Goal: Task Accomplishment & Management: Complete application form

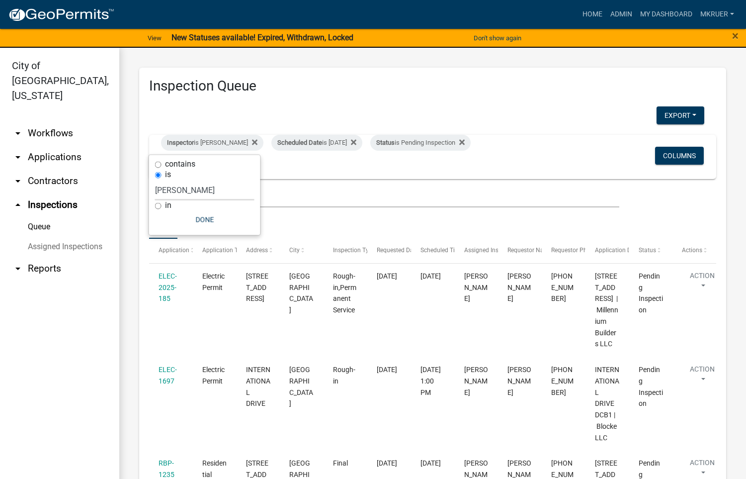
select select "3: 100"
select select "fdb3bcc6-ce93-4663-8a18-5c08884dd177"
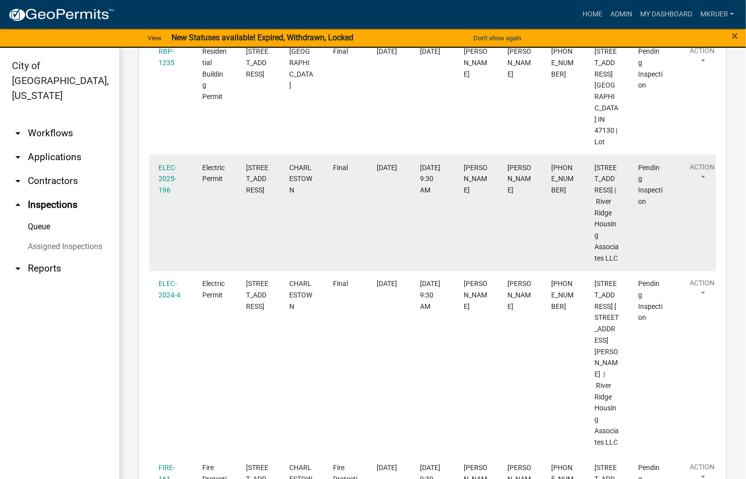
scroll to position [447, 0]
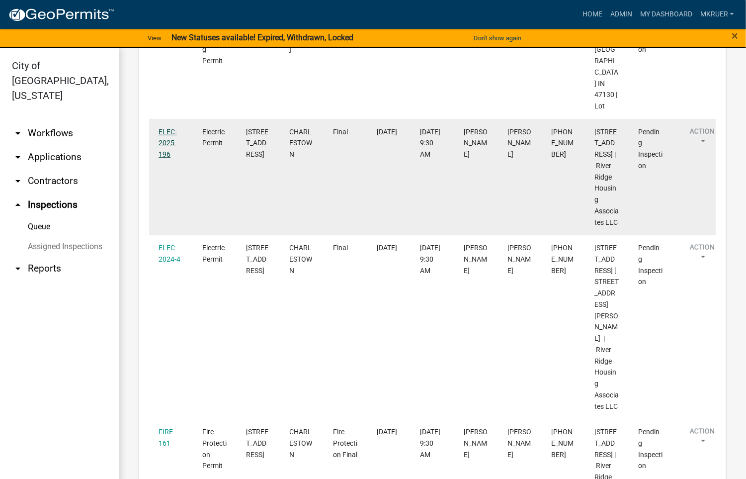
click at [165, 159] on link "ELEC-2025-196" at bounding box center [168, 143] width 18 height 31
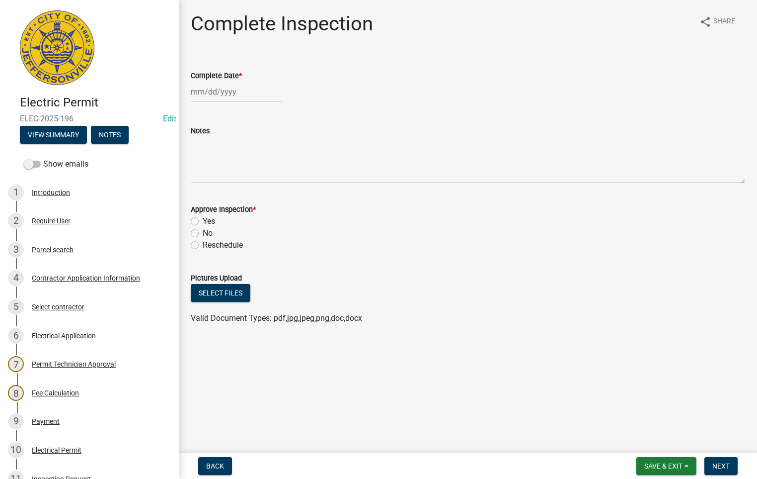
click at [222, 91] on div at bounding box center [236, 92] width 91 height 20
select select "8"
select select "2025"
click at [230, 188] on div "20" at bounding box center [233, 192] width 16 height 16
type input "[DATE]"
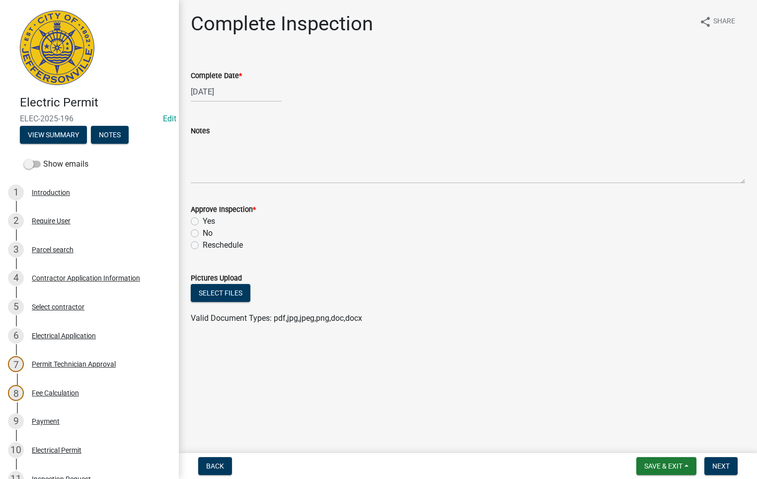
click at [203, 224] on label "Yes" at bounding box center [209, 221] width 12 height 12
click at [203, 222] on input "Yes" at bounding box center [206, 218] width 6 height 6
radio input "true"
click at [725, 469] on span "Next" at bounding box center [721, 466] width 17 height 8
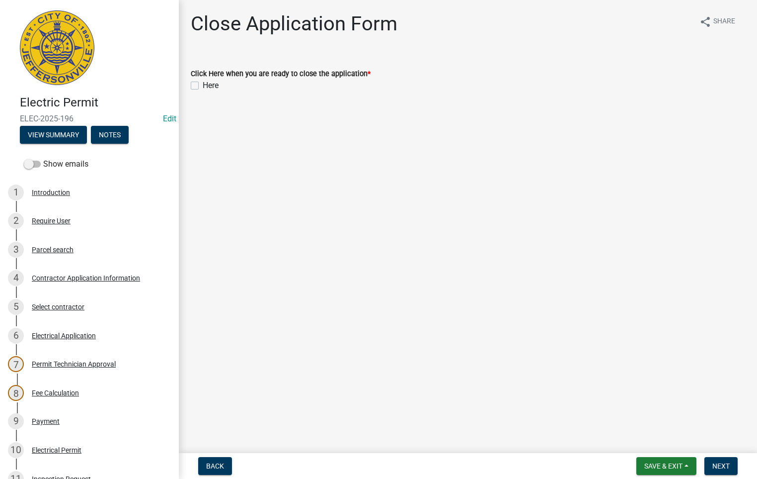
click at [203, 86] on label "Here" at bounding box center [211, 86] width 16 height 12
click at [203, 86] on input "Here" at bounding box center [206, 83] width 6 height 6
checkbox input "true"
click at [721, 464] on span "Next" at bounding box center [721, 466] width 17 height 8
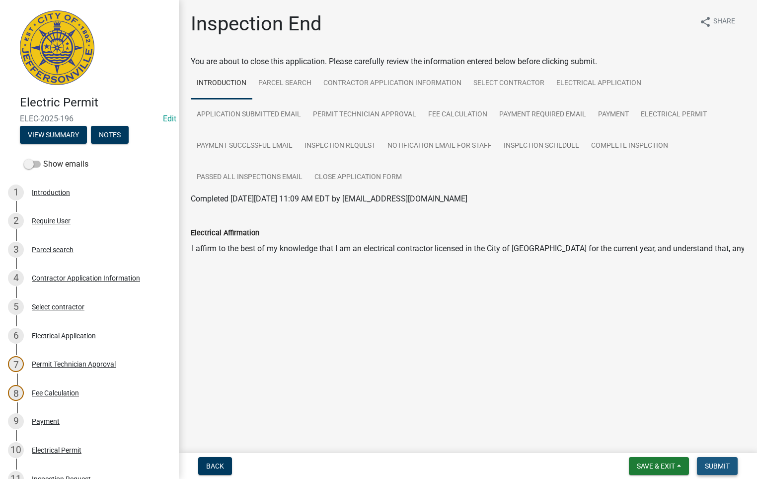
click at [716, 465] on span "Submit" at bounding box center [717, 466] width 25 height 8
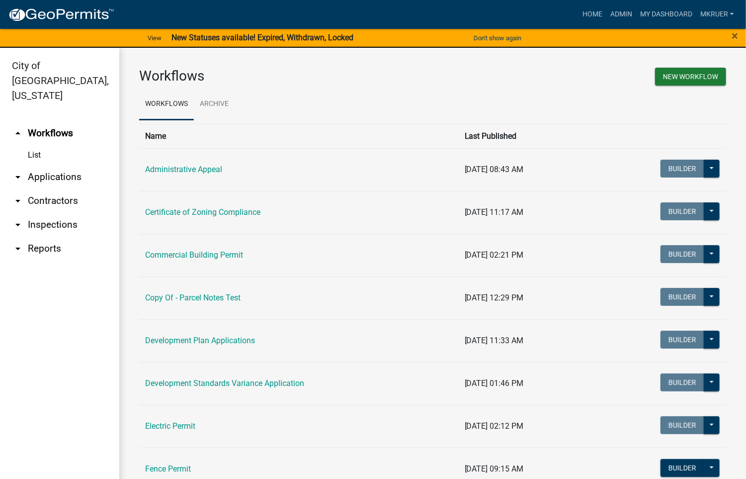
click at [44, 213] on link "arrow_drop_down Inspections" at bounding box center [59, 225] width 119 height 24
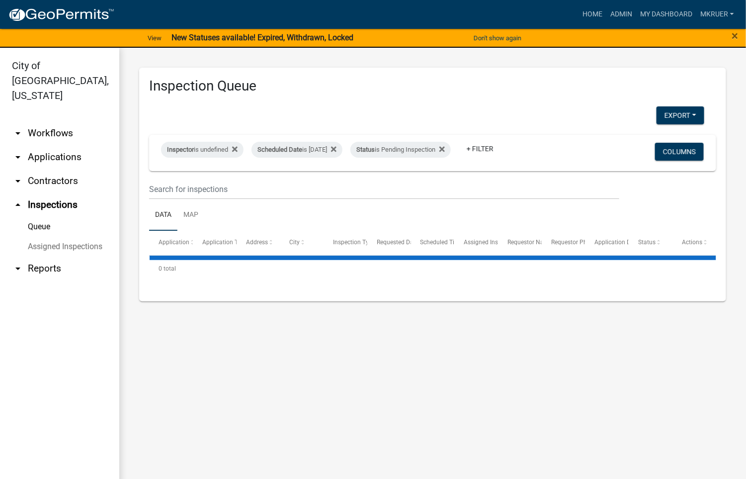
select select "3: 100"
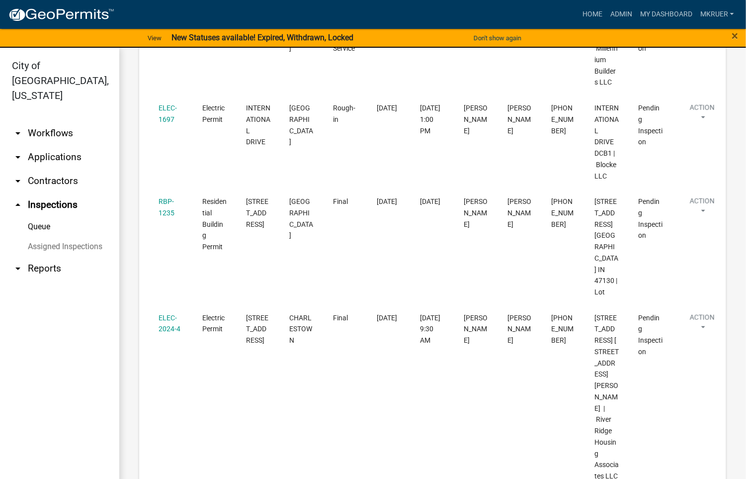
scroll to position [373, 0]
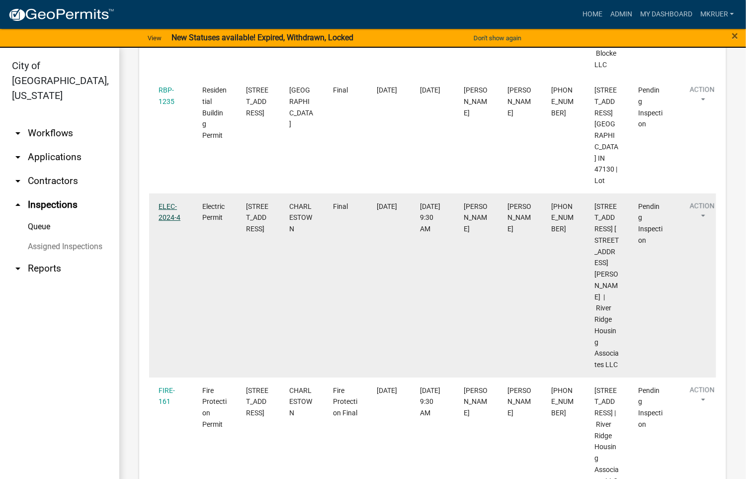
click at [170, 222] on link "ELEC-2024-4" at bounding box center [170, 211] width 22 height 19
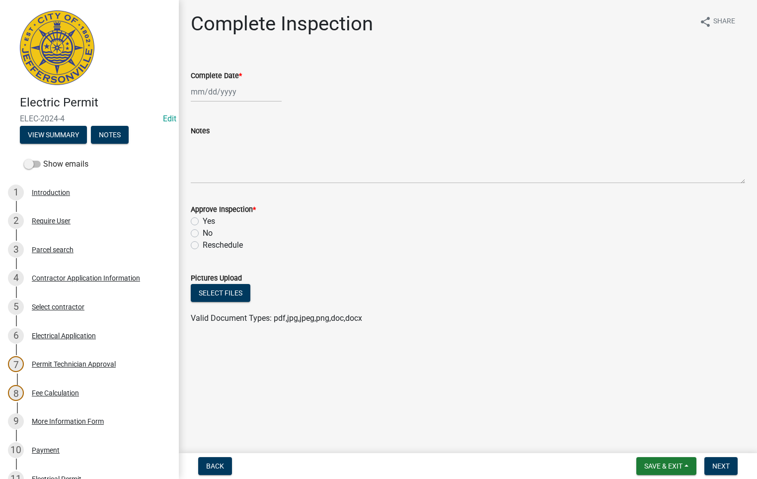
select select "8"
select select "2025"
click at [222, 90] on div "Jan Feb Mar Apr May Jun Jul Aug Sep Oct Nov Dec 1525 1526 1527 1528 1529 1530 1…" at bounding box center [236, 92] width 91 height 20
click at [233, 190] on div "20" at bounding box center [233, 192] width 16 height 16
type input "[DATE]"
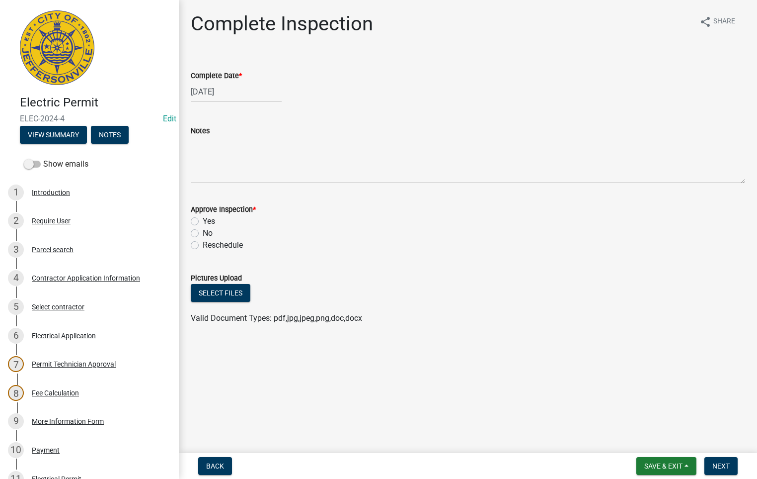
click at [203, 223] on label "Yes" at bounding box center [209, 221] width 12 height 12
click at [203, 222] on input "Yes" at bounding box center [206, 218] width 6 height 6
radio input "true"
click at [723, 464] on span "Next" at bounding box center [721, 466] width 17 height 8
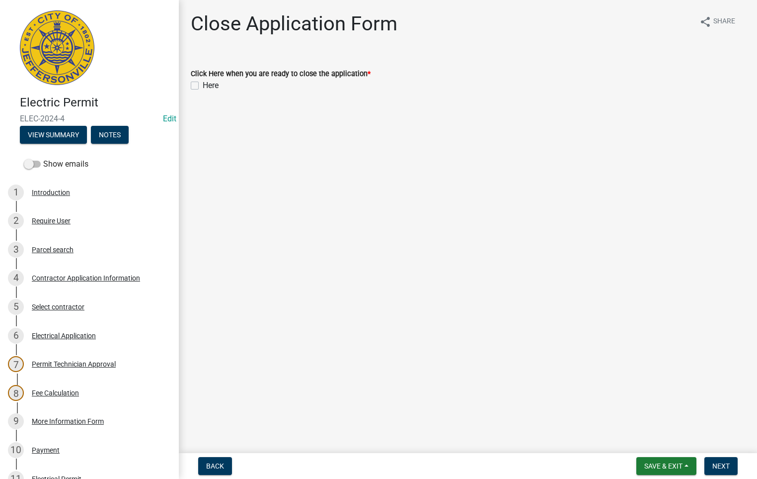
click at [203, 85] on label "Here" at bounding box center [211, 86] width 16 height 12
click at [203, 85] on input "Here" at bounding box center [206, 83] width 6 height 6
checkbox input "true"
click at [728, 467] on span "Next" at bounding box center [721, 466] width 17 height 8
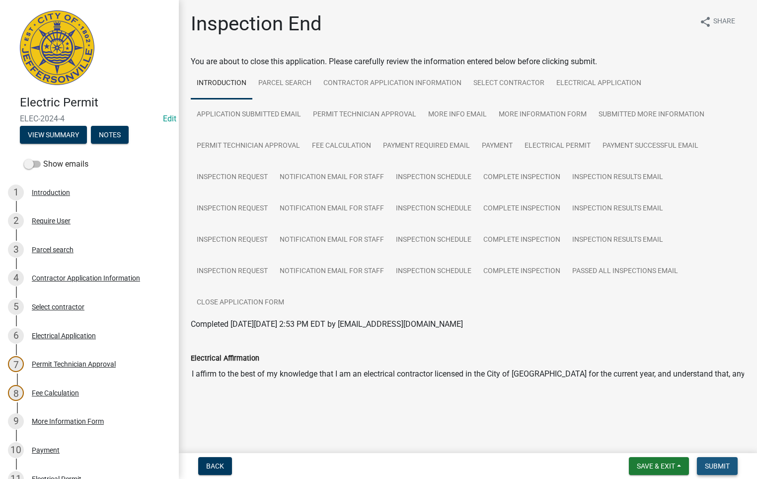
click at [716, 467] on span "Submit" at bounding box center [717, 466] width 25 height 8
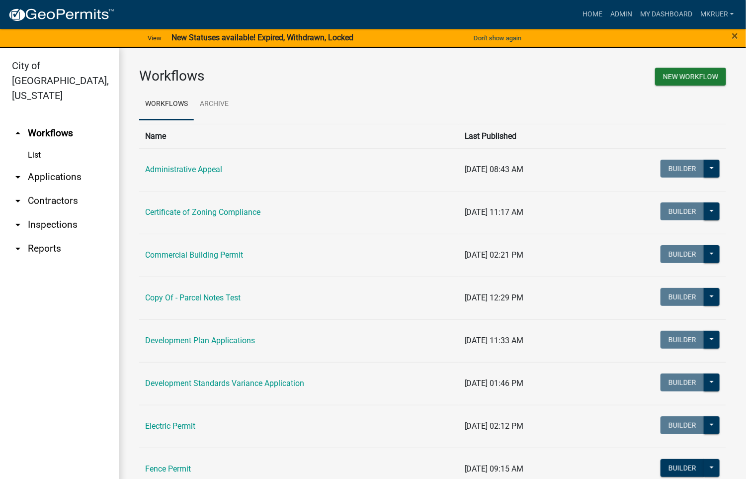
click at [51, 213] on link "arrow_drop_down Inspections" at bounding box center [59, 225] width 119 height 24
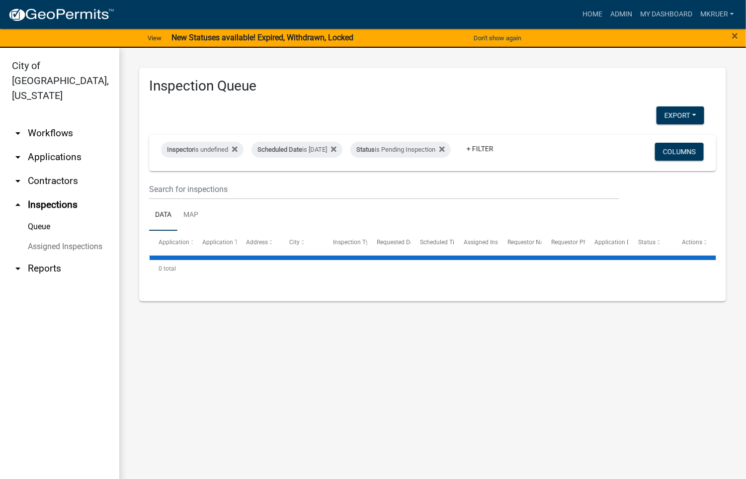
select select "3: 100"
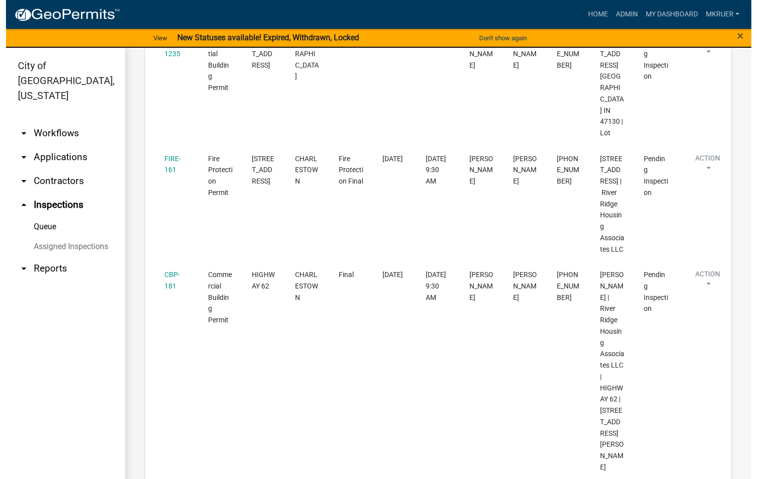
scroll to position [447, 0]
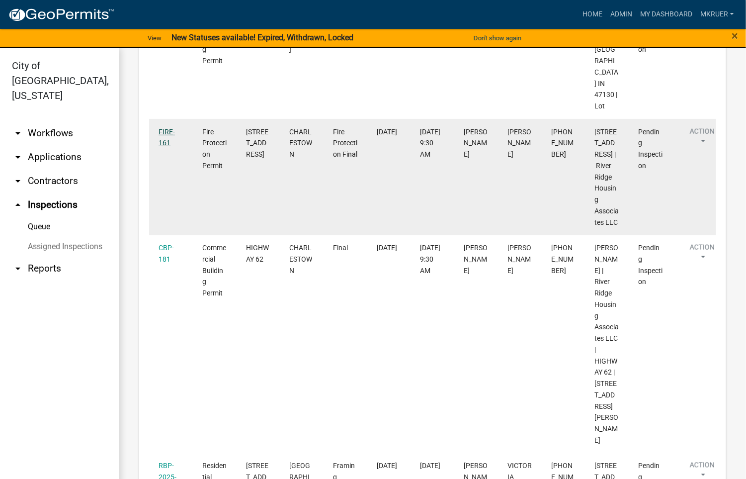
click at [163, 147] on link "FIRE-161" at bounding box center [167, 137] width 16 height 19
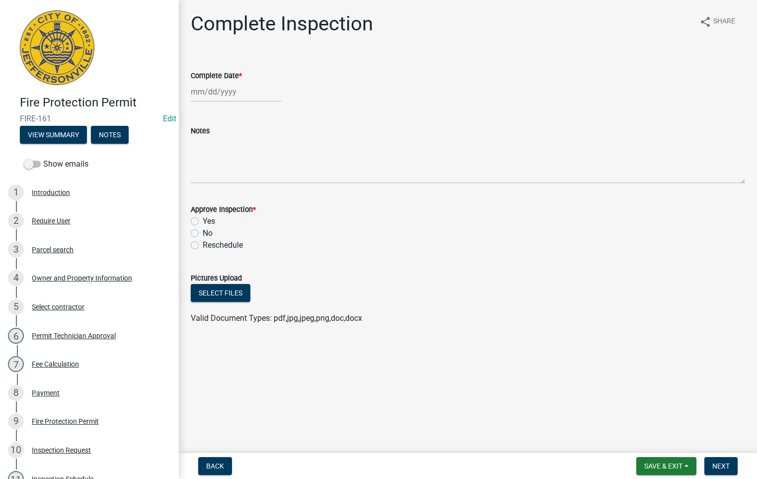
click at [206, 91] on div at bounding box center [236, 92] width 91 height 20
select select "8"
select select "2025"
click at [228, 190] on div "20" at bounding box center [233, 192] width 16 height 16
type input "[DATE]"
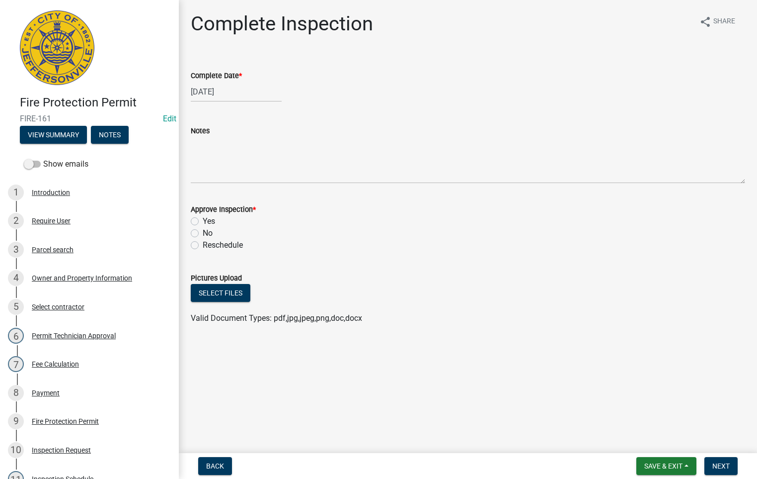
click at [203, 221] on label "Yes" at bounding box center [209, 221] width 12 height 12
click at [203, 221] on input "Yes" at bounding box center [206, 218] width 6 height 6
radio input "true"
click at [716, 463] on span "Next" at bounding box center [721, 466] width 17 height 8
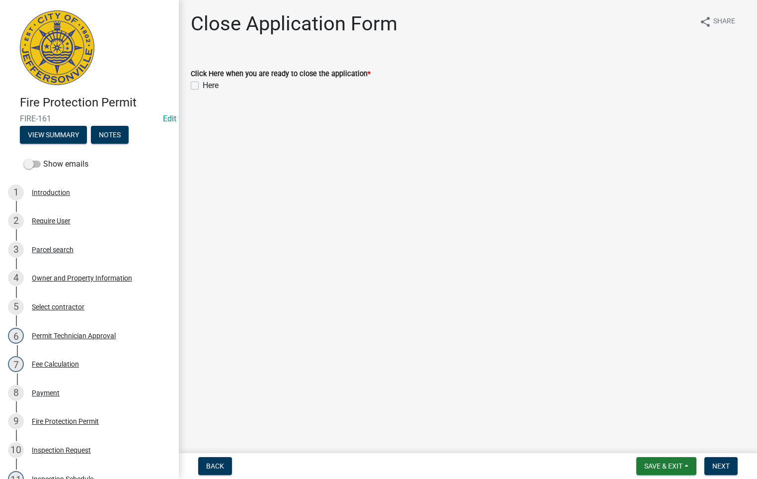
click at [203, 82] on label "Here" at bounding box center [211, 86] width 16 height 12
click at [203, 82] on input "Here" at bounding box center [206, 83] width 6 height 6
checkbox input "true"
click at [716, 470] on button "Next" at bounding box center [721, 466] width 33 height 18
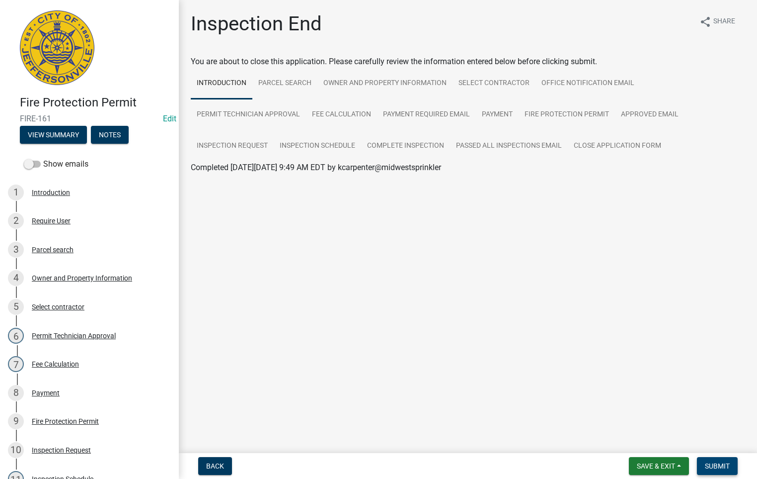
click at [719, 468] on span "Submit" at bounding box center [717, 466] width 25 height 8
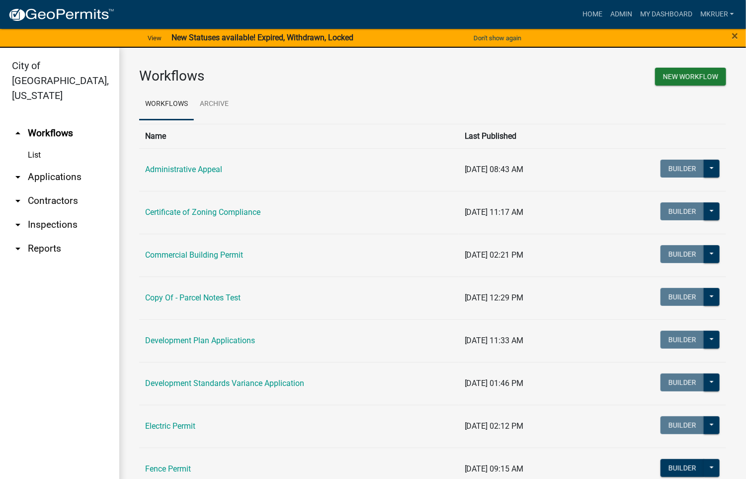
click at [52, 213] on link "arrow_drop_down Inspections" at bounding box center [59, 225] width 119 height 24
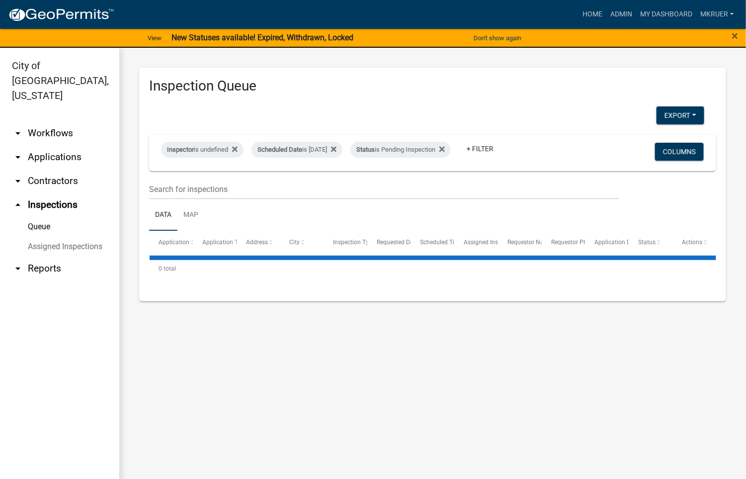
select select "3: 100"
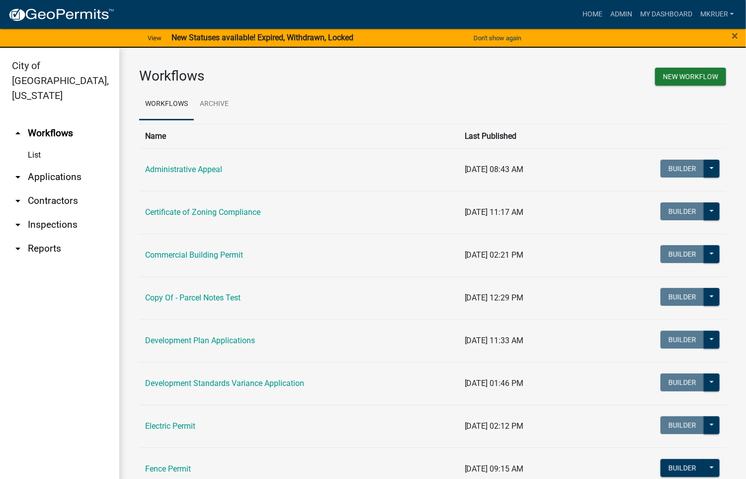
click at [57, 213] on link "arrow_drop_down Inspections" at bounding box center [59, 225] width 119 height 24
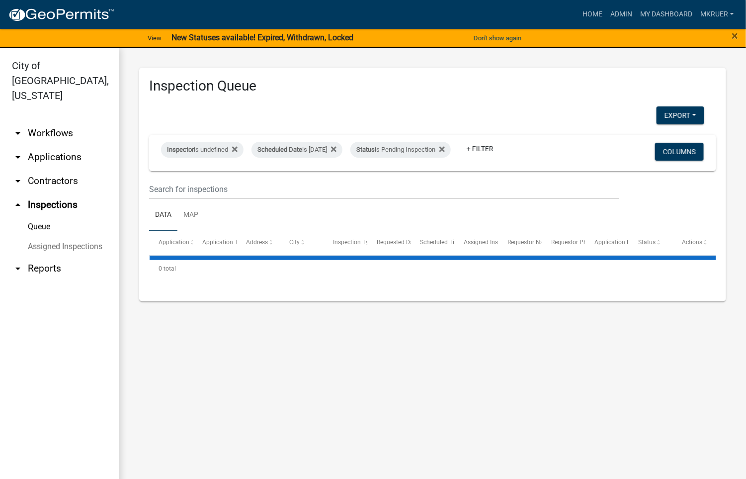
select select "3: 100"
